Goal: Task Accomplishment & Management: Complete application form

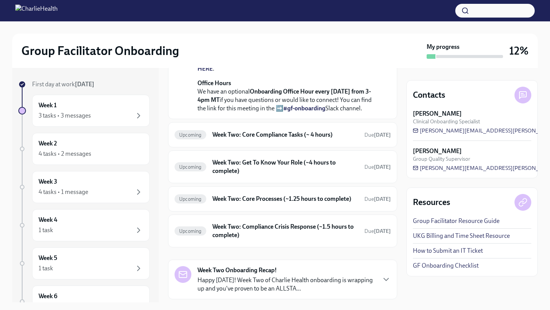
scroll to position [201, 0]
click at [254, 139] on h6 "Week Two: Core Compliance Tasks (~ 4 hours)" at bounding box center [286, 135] width 146 height 8
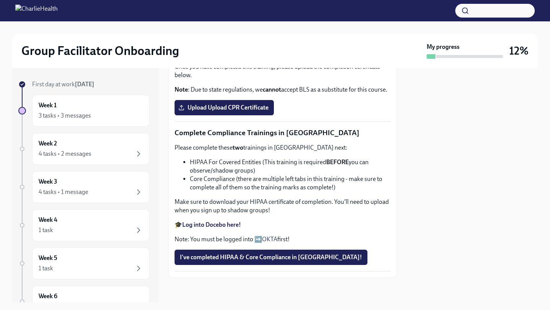
scroll to position [341, 0]
click at [299, 56] on strong "Complete your CPR & First Aid training HERE" at bounding box center [242, 52] width 120 height 7
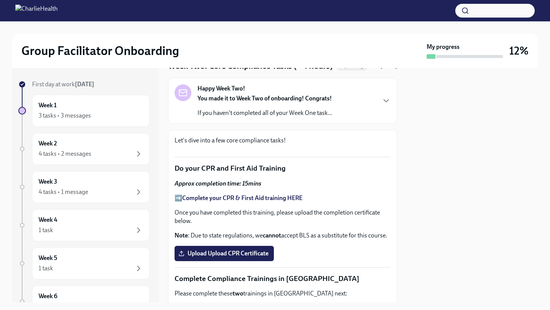
scroll to position [30, 0]
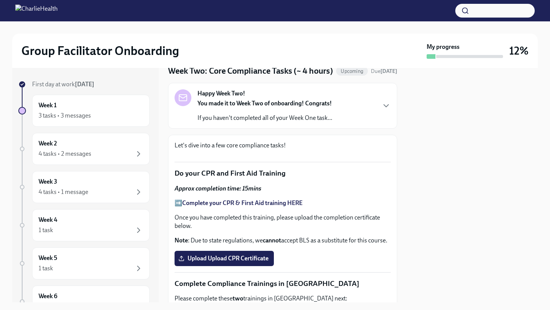
click at [261, 122] on div "You made it to Week Two of onboarding! Congrats! If you haven't completed all o…" at bounding box center [265, 110] width 135 height 23
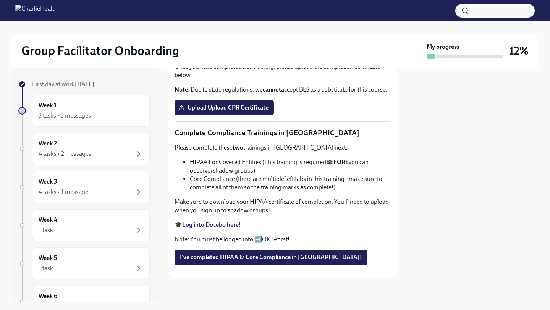
scroll to position [268, 0]
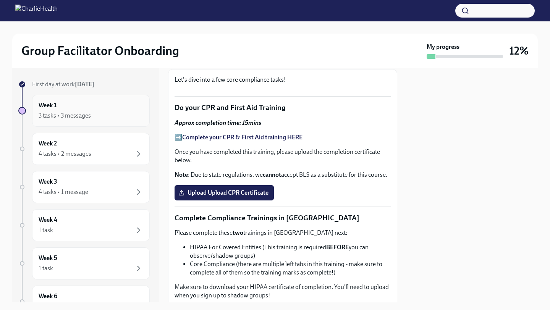
click at [113, 112] on div "3 tasks • 3 messages" at bounding box center [91, 115] width 105 height 9
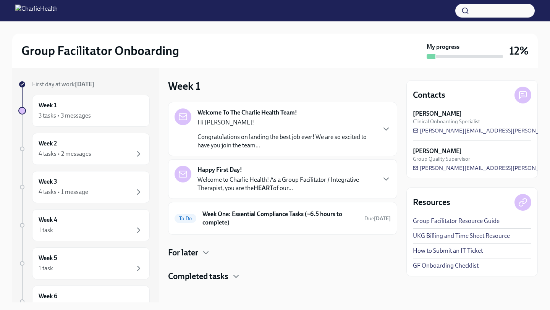
scroll to position [2, 0]
click at [307, 147] on p "Congratulations on landing the best job ever! We are so excited to have you joi…" at bounding box center [287, 141] width 178 height 17
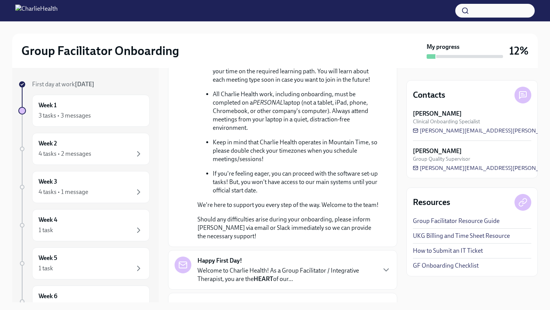
scroll to position [456, 0]
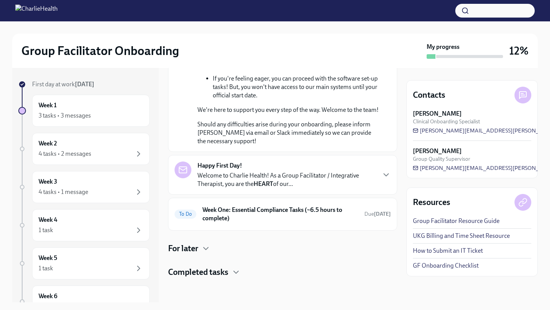
click at [313, 181] on p "Welcome to Charlie Health! As a Group Facilitator / Integrative Therapist, you …" at bounding box center [287, 180] width 178 height 17
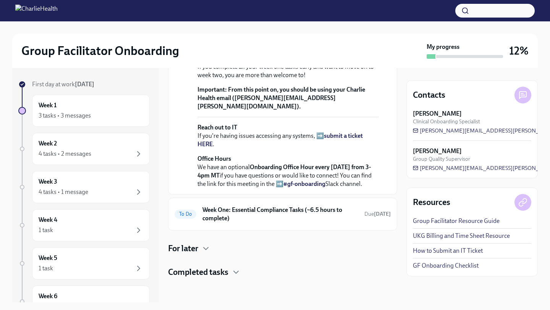
scroll to position [805, 0]
click at [306, 215] on h6 "Week One: Essential Compliance Tasks (~6.5 hours to complete)" at bounding box center [281, 214] width 156 height 17
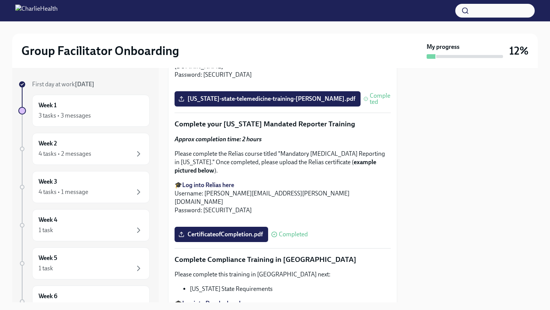
scroll to position [1311, 0]
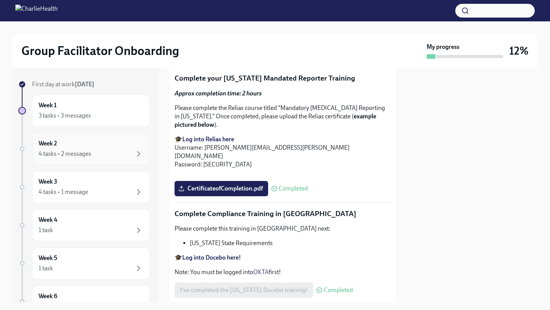
click at [114, 145] on div "Week 2 4 tasks • 2 messages" at bounding box center [91, 149] width 105 height 19
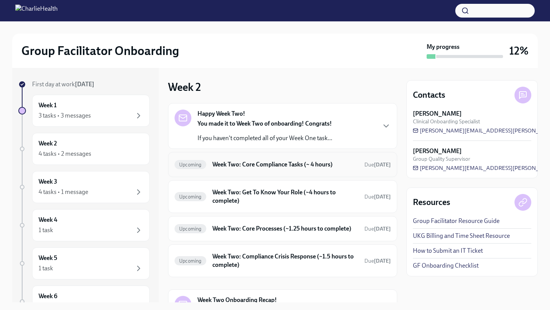
click at [306, 164] on h6 "Week Two: Core Compliance Tasks (~ 4 hours)" at bounding box center [286, 165] width 146 height 8
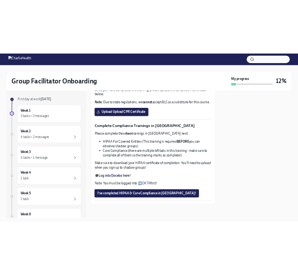
scroll to position [290, 0]
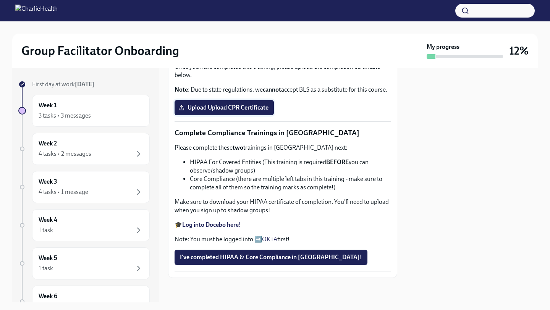
click at [249, 112] on span "Upload Upload CPR Certificate" at bounding box center [224, 108] width 89 height 8
click at [0, 0] on input "Upload Upload CPR Certificate" at bounding box center [0, 0] width 0 height 0
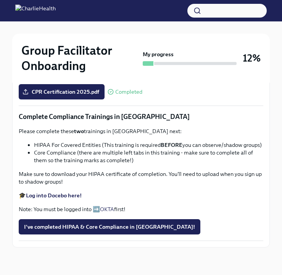
scroll to position [497, 0]
click at [122, 228] on span "I've completed HIPAA & Core Compliance in [GEOGRAPHIC_DATA]!" at bounding box center [109, 227] width 171 height 8
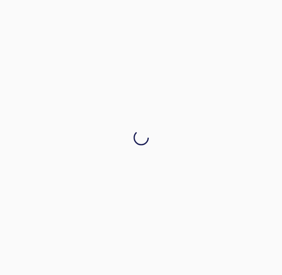
scroll to position [0, 0]
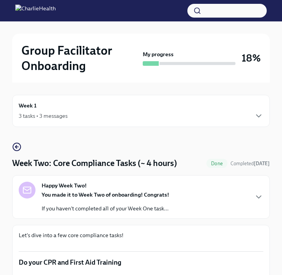
click at [222, 117] on div "3 tasks • 3 messages" at bounding box center [141, 115] width 245 height 9
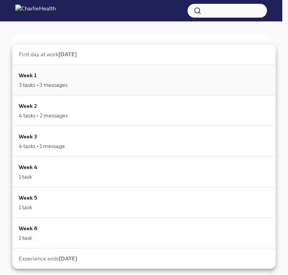
click at [230, 73] on div "Week 1 3 tasks • 3 messages" at bounding box center [144, 80] width 251 height 18
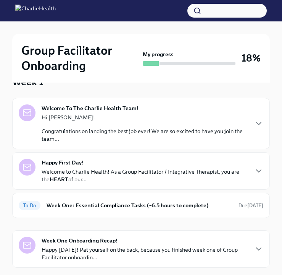
scroll to position [112, 0]
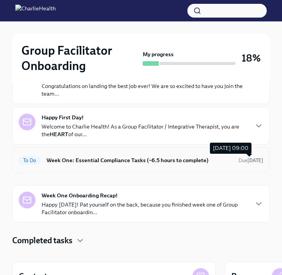
click at [239, 157] on span "Due [DATE]" at bounding box center [251, 160] width 25 height 6
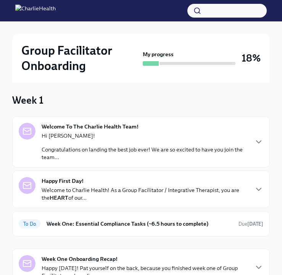
scroll to position [56, 0]
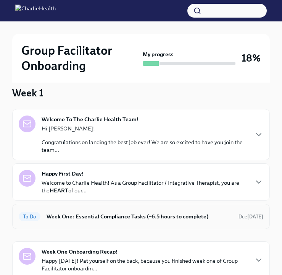
click at [177, 216] on h6 "Week One: Essential Compliance Tasks (~6.5 hours to complete)" at bounding box center [140, 216] width 186 height 8
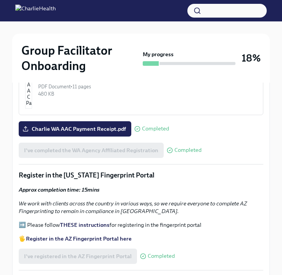
scroll to position [688, 0]
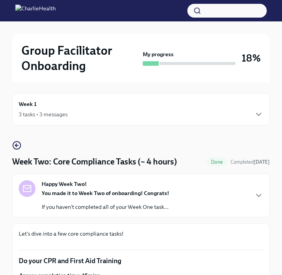
scroll to position [3, 0]
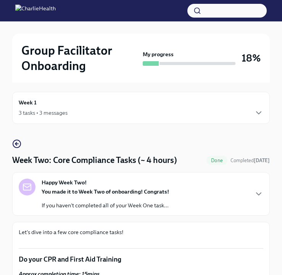
click at [223, 191] on div "Happy Week Two! You made it to Week Two of onboarding! Congrats! If you haven't…" at bounding box center [141, 193] width 245 height 31
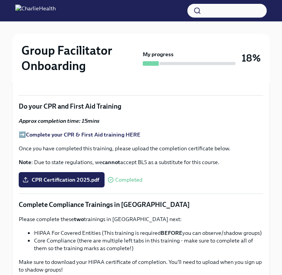
scroll to position [0, 0]
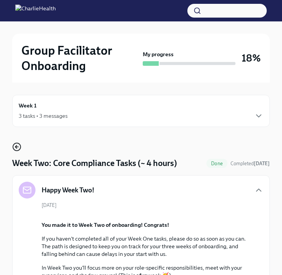
click at [16, 144] on icon "button" at bounding box center [16, 146] width 9 height 9
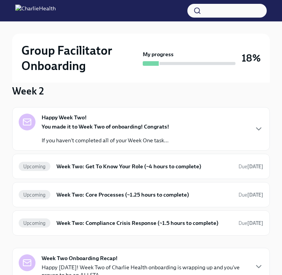
scroll to position [58, 0]
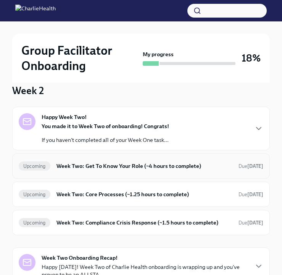
click at [200, 170] on div "Upcoming Week Two: Get To Know Your Role (~4 hours to complete) Due [DATE]" at bounding box center [141, 166] width 245 height 12
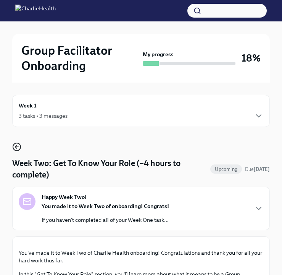
click at [15, 147] on icon "button" at bounding box center [16, 146] width 9 height 9
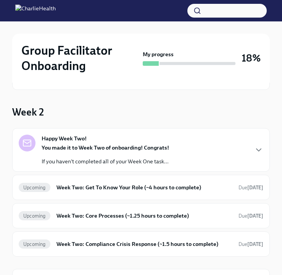
scroll to position [37, 0]
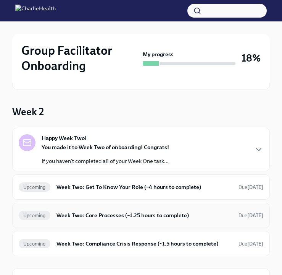
click at [191, 214] on h6 "Week Two: Core Processes (~1.25 hours to complete)" at bounding box center [145, 215] width 176 height 8
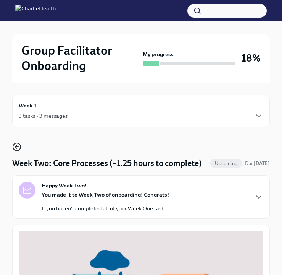
click at [14, 148] on icon "button" at bounding box center [16, 146] width 9 height 9
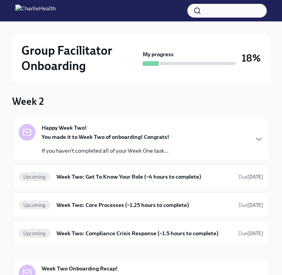
scroll to position [88, 0]
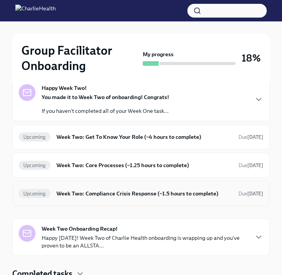
click at [204, 195] on h6 "Week Two: Compliance Crisis Response (~1.5 hours to complete)" at bounding box center [145, 193] width 176 height 8
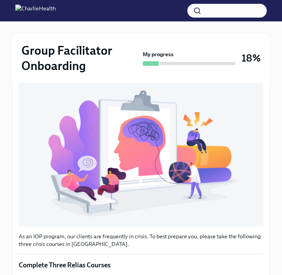
scroll to position [157, 0]
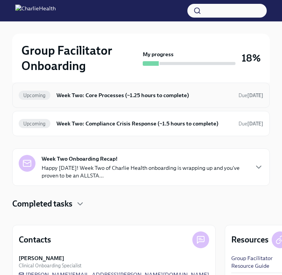
click at [178, 98] on h6 "Week Two: Core Processes (~1.25 hours to complete)" at bounding box center [145, 95] width 176 height 8
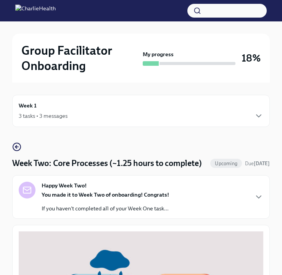
click at [18, 149] on icon "button" at bounding box center [16, 146] width 9 height 9
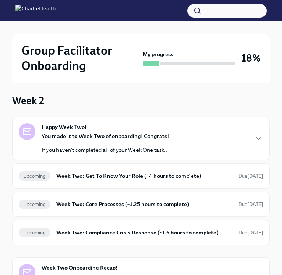
scroll to position [60, 0]
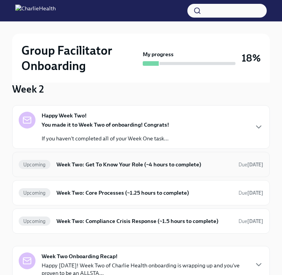
click at [154, 167] on h6 "Week Two: Get To Know Your Role (~4 hours to complete)" at bounding box center [145, 164] width 176 height 8
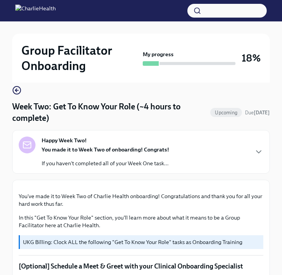
scroll to position [17, 0]
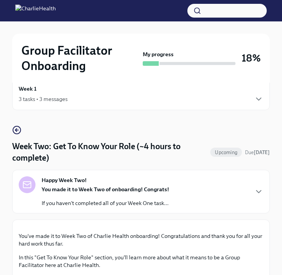
click at [157, 193] on div "You made it to Week Two of onboarding! Congrats! If you haven't completed all o…" at bounding box center [106, 195] width 128 height 21
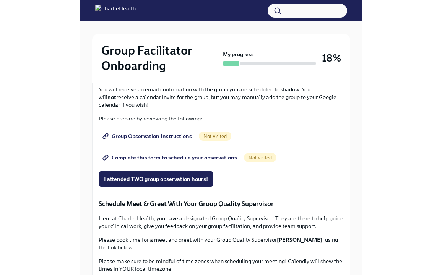
scroll to position [13, 0]
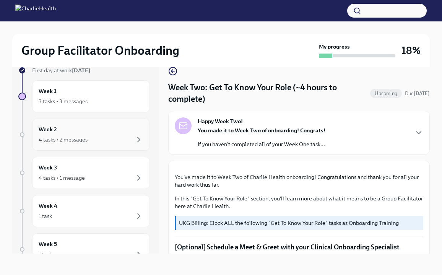
click at [96, 135] on div "4 tasks • 2 messages" at bounding box center [91, 139] width 105 height 9
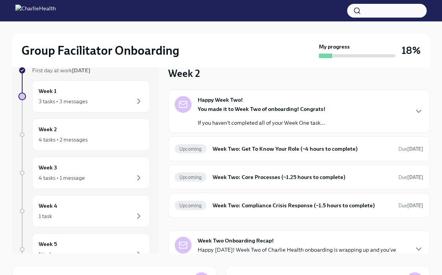
click at [295, 120] on p "If you haven't completed all of your Week One task..." at bounding box center [262, 123] width 128 height 8
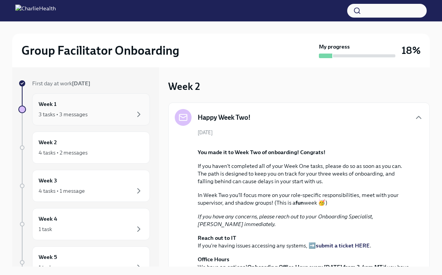
click at [81, 110] on div "3 tasks • 3 messages" at bounding box center [63, 114] width 49 height 8
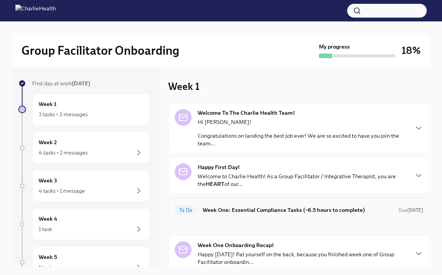
click at [294, 211] on h6 "Week One: Essential Compliance Tasks (~6.5 hours to complete)" at bounding box center [298, 210] width 190 height 8
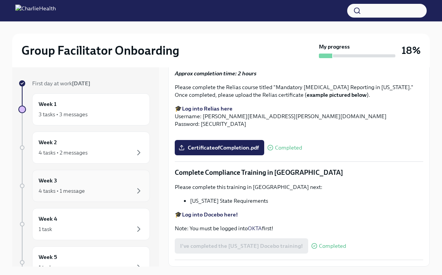
scroll to position [13, 0]
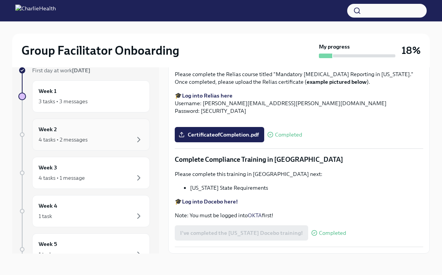
click at [78, 135] on div "4 tasks • 2 messages" at bounding box center [91, 139] width 105 height 9
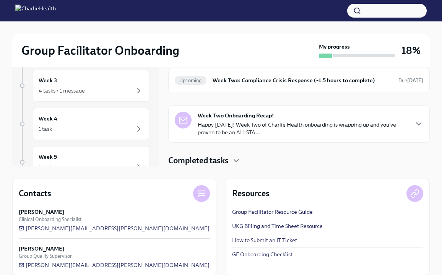
scroll to position [81, 0]
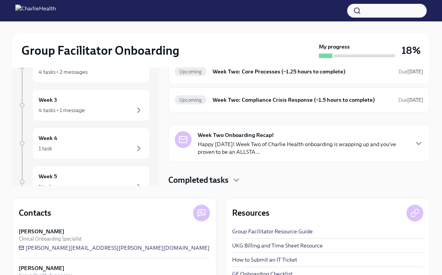
click at [218, 182] on h4 "Completed tasks" at bounding box center [198, 179] width 60 height 11
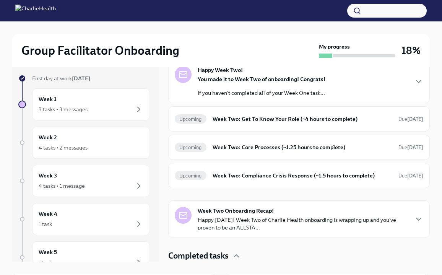
scroll to position [0, 0]
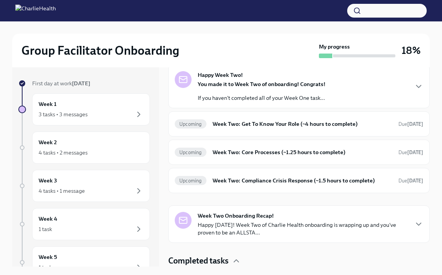
click at [303, 98] on p "If you haven't completed all of your Week One task..." at bounding box center [262, 98] width 128 height 8
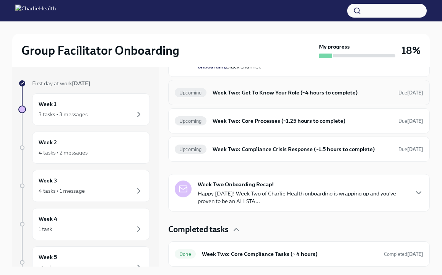
scroll to position [240, 0]
click at [258, 97] on h6 "Week Two: Get To Know Your Role (~4 hours to complete)" at bounding box center [303, 92] width 180 height 8
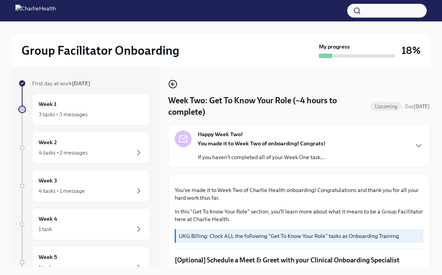
click at [172, 83] on icon "button" at bounding box center [172, 84] width 2 height 3
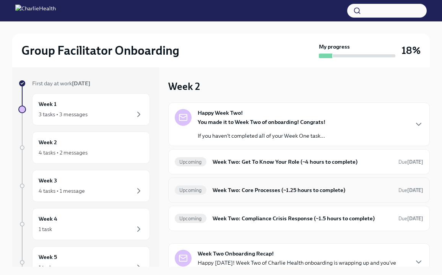
click at [277, 188] on h6 "Week Two: Core Processes (~1.25 hours to complete)" at bounding box center [303, 190] width 180 height 8
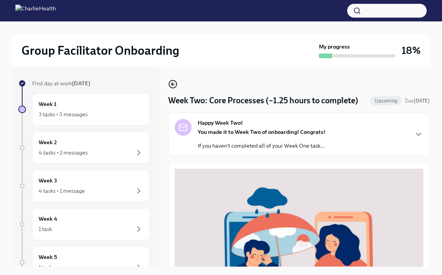
click at [170, 87] on icon "button" at bounding box center [172, 84] width 9 height 9
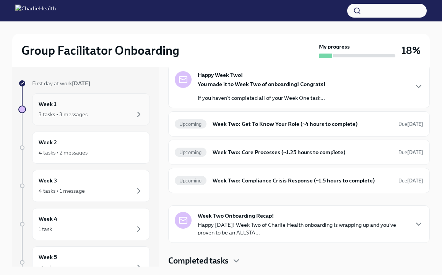
click at [128, 118] on div "3 tasks • 3 messages" at bounding box center [91, 114] width 105 height 9
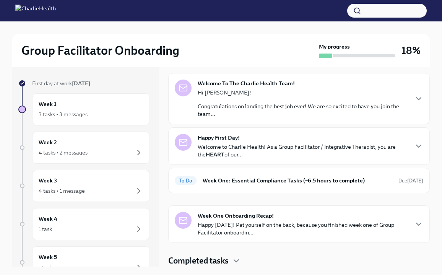
click at [274, 106] on p "Congratulations on landing the best job ever! We are so excited to have you joi…" at bounding box center [303, 109] width 210 height 15
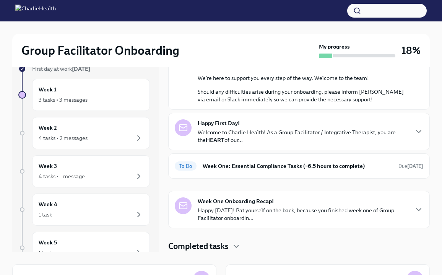
click at [286, 128] on p "Welcome to Charlie Health! As a Group Facilitator / Integrative Therapist, you …" at bounding box center [303, 135] width 210 height 15
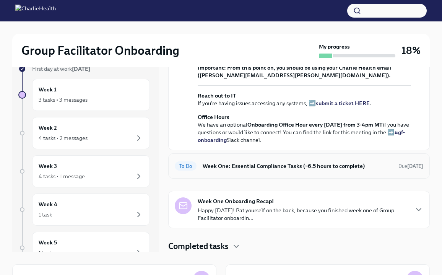
click at [287, 168] on h6 "Week One: Essential Compliance Tasks (~6.5 hours to complete)" at bounding box center [298, 166] width 190 height 8
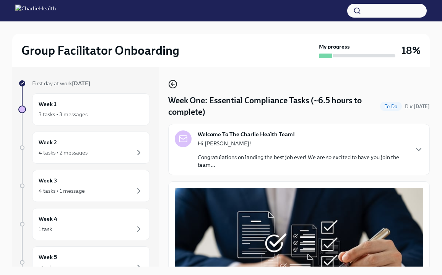
click at [173, 84] on icon "button" at bounding box center [172, 84] width 9 height 9
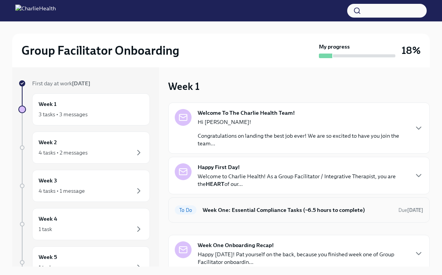
click at [282, 214] on h6 "Week One: Essential Compliance Tasks (~6.5 hours to complete)" at bounding box center [298, 210] width 190 height 8
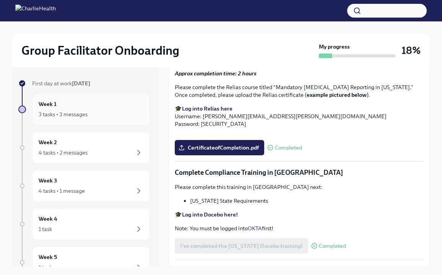
click at [111, 109] on div "Week 1 3 tasks • 3 messages" at bounding box center [91, 109] width 105 height 19
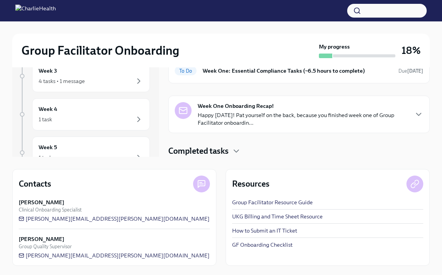
click at [232, 149] on div "Completed tasks" at bounding box center [298, 150] width 261 height 11
click at [232, 148] on icon "button" at bounding box center [236, 150] width 9 height 9
